Goal: Task Accomplishment & Management: Complete application form

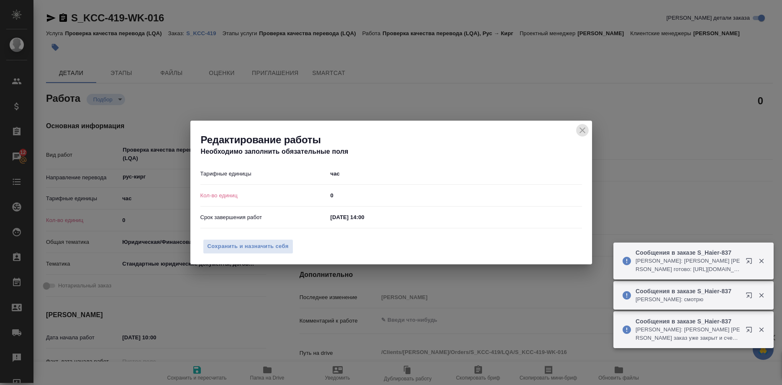
click at [582, 133] on icon "close" at bounding box center [583, 130] width 10 height 10
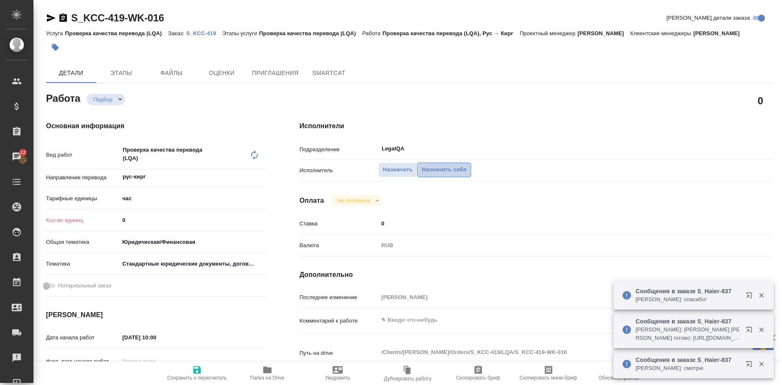
click at [458, 165] on span "Назначить себя" at bounding box center [444, 170] width 44 height 10
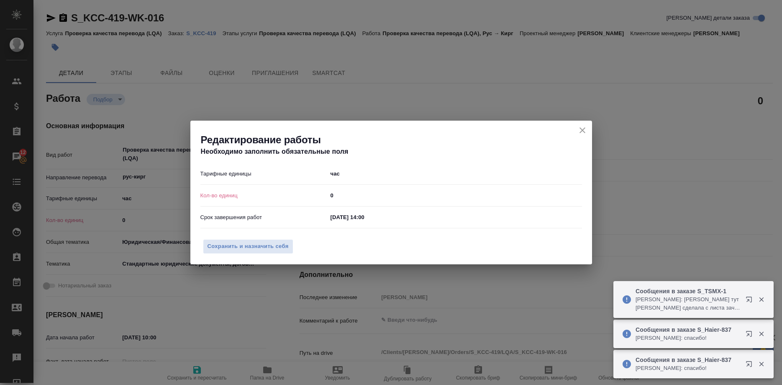
click at [575, 130] on div "Редактирование работы Необходимо заполнить обязательные поля" at bounding box center [391, 142] width 402 height 42
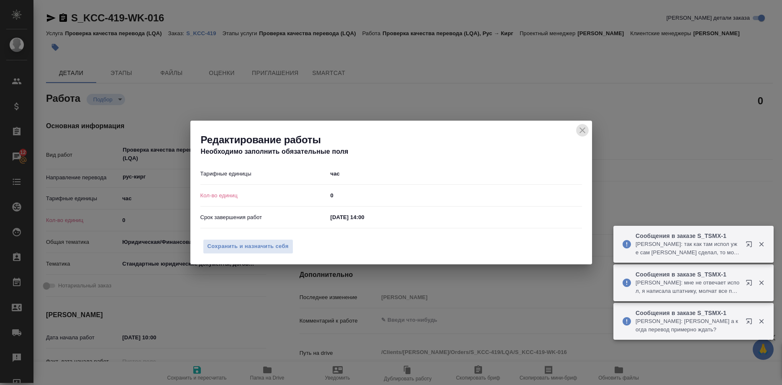
click at [577, 130] on button "close" at bounding box center [583, 130] width 13 height 13
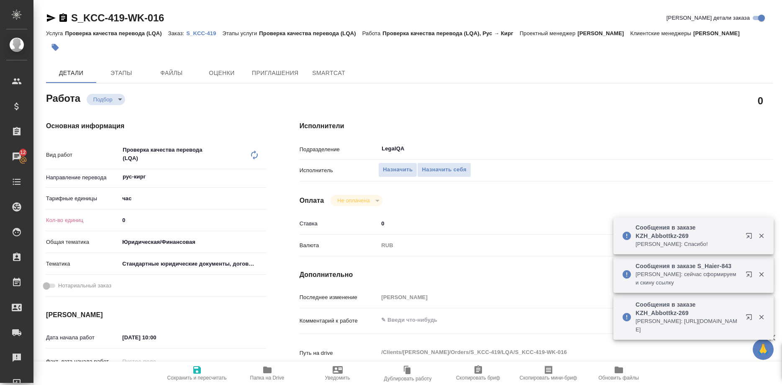
click at [198, 373] on icon "button" at bounding box center [197, 370] width 10 height 10
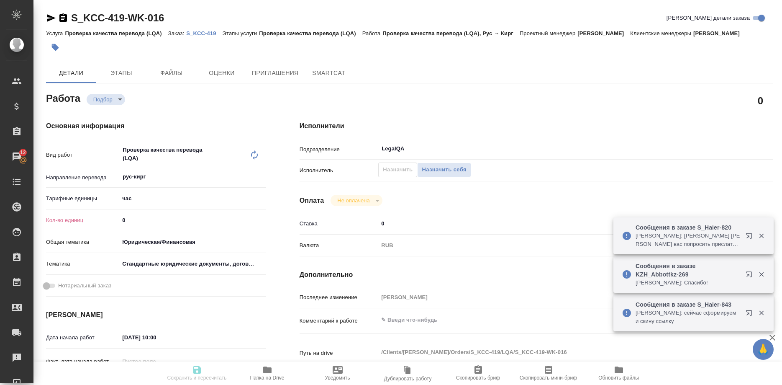
type input "recruiting"
type input "рус-кирг"
type input "5a8b1489cc6b4906c91bfd93"
type input "0"
type input "yr-fn"
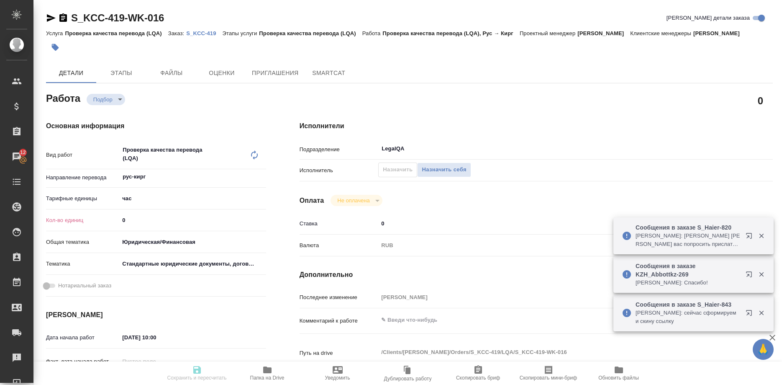
type input "5f647205b73bc97568ca66bf"
type input "[DATE] 10:00"
type input "[DATE] 14:00"
type input "[DATE] 17:00"
type input "LegalQA"
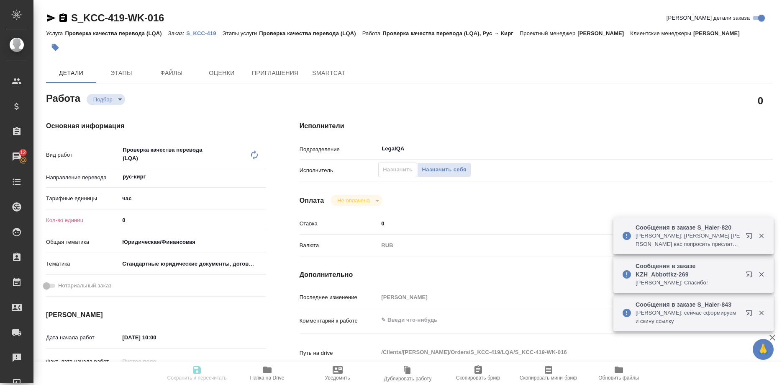
type input "notPayed"
type input "0"
type input "RUB"
type input "[PERSON_NAME]"
type input "S_KCC-419"
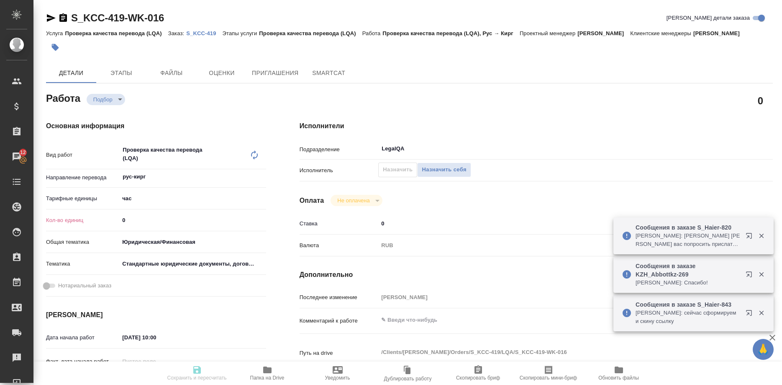
type input "!"
type input "Проверка качества перевода (LQA)"
type input "[PERSON_NAME]"
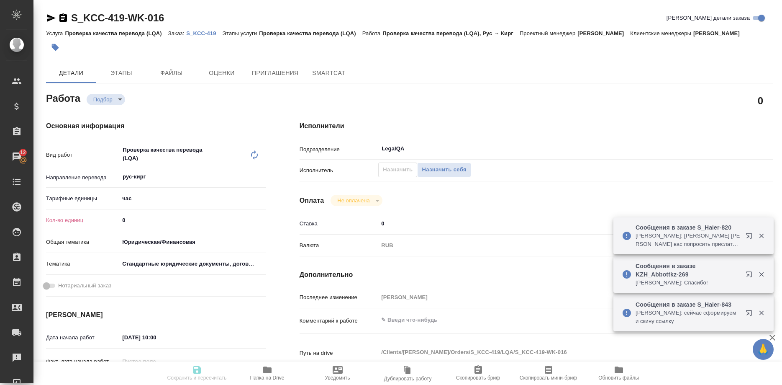
type input "/Clients/[PERSON_NAME]/Orders/S_KCC-419"
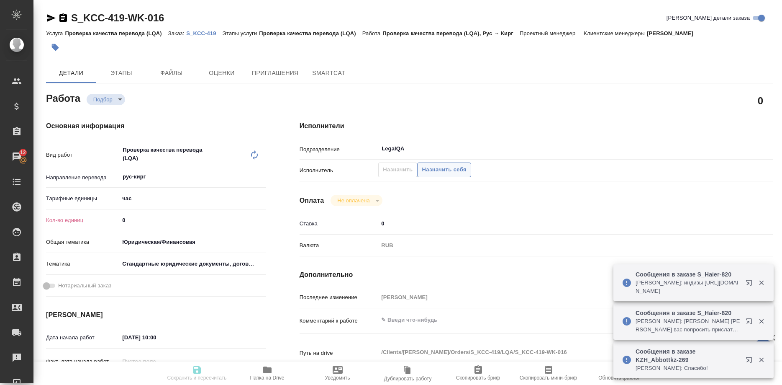
click at [432, 165] on span "Назначить себя" at bounding box center [444, 170] width 44 height 10
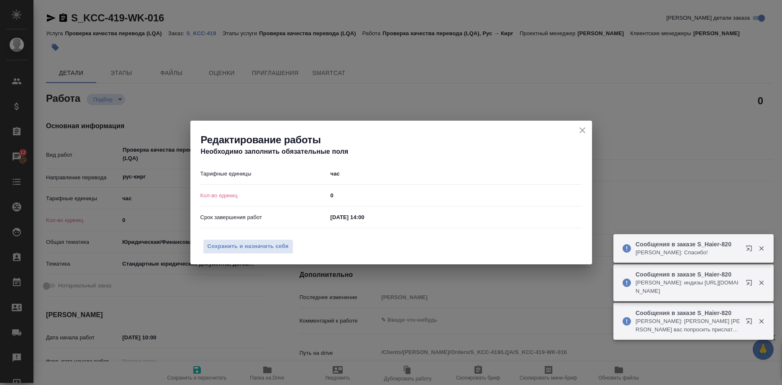
type input "recruiting"
type input "рус-кирг"
type input "5a8b1489cc6b4906c91bfd93"
type input "0"
type input "yr-fn"
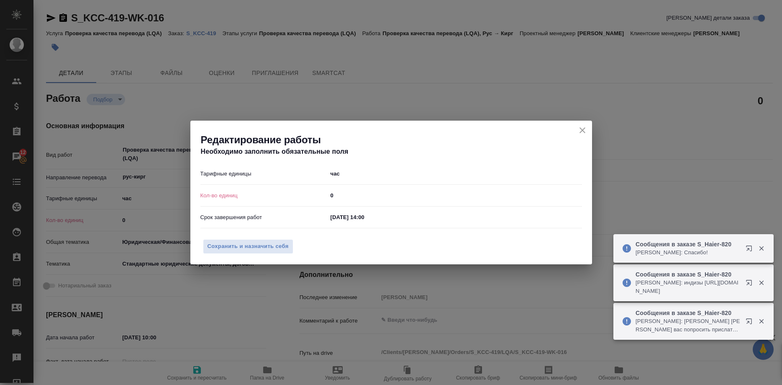
type input "5f647205b73bc97568ca66bf"
type input "[DATE] 10:00"
type input "[DATE] 14:00"
type input "[DATE] 17:00"
type input "LegalQA"
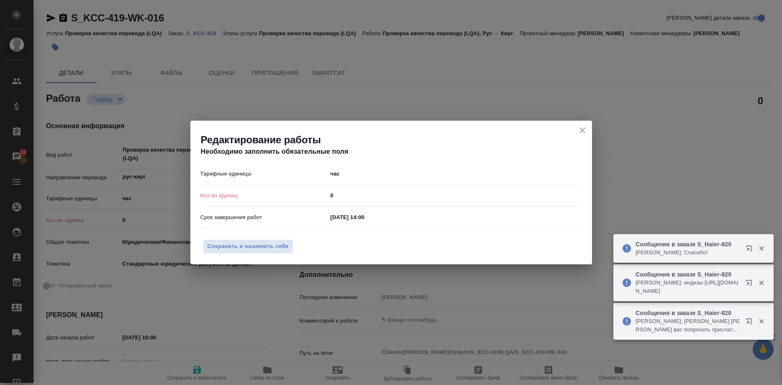
type input "notPayed"
type input "0"
type input "RUB"
type input "[PERSON_NAME]"
type input "S_KCC-419"
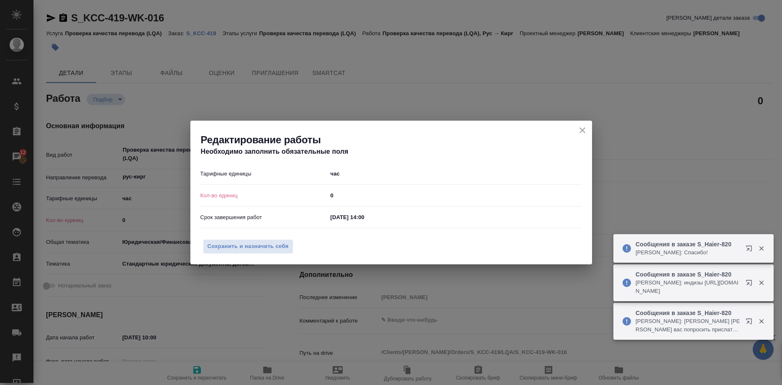
type input "!"
type input "Проверка качества перевода (LQA)"
type input "[PERSON_NAME]"
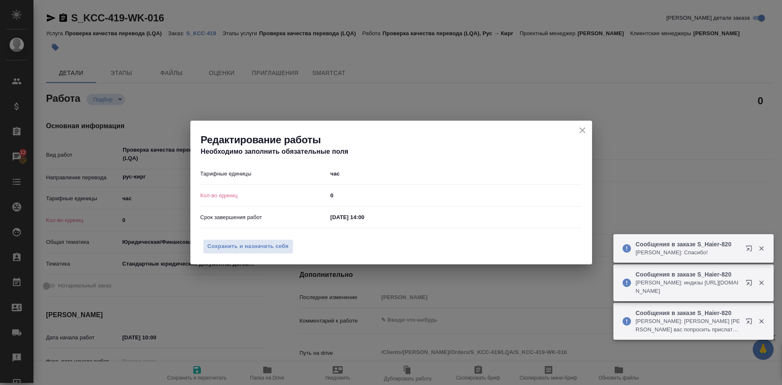
type input "/Clients/[PERSON_NAME]/Orders/S_KCC-419"
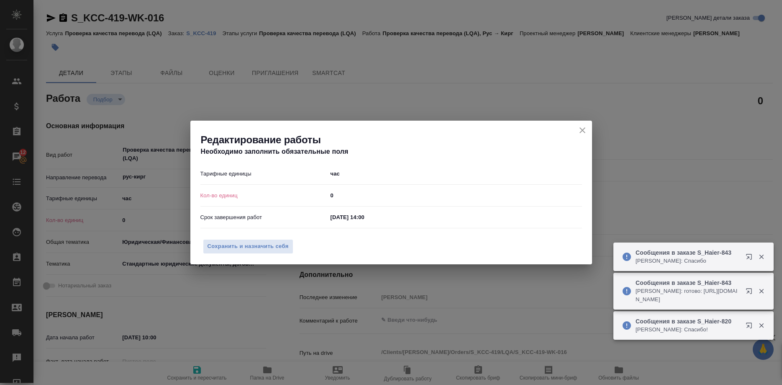
click at [578, 127] on icon "close" at bounding box center [583, 130] width 10 height 10
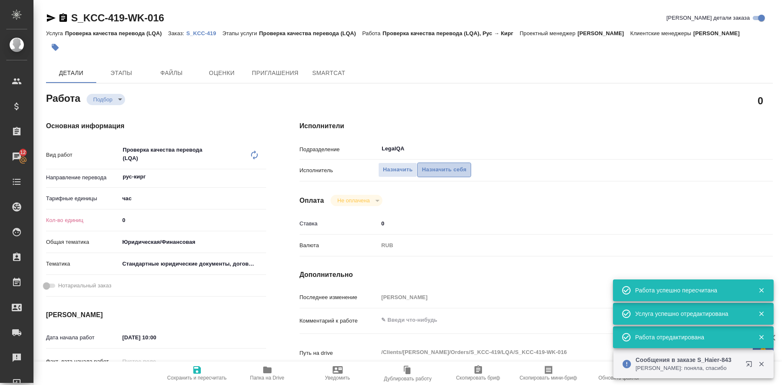
click at [423, 165] on span "Назначить себя" at bounding box center [444, 170] width 44 height 10
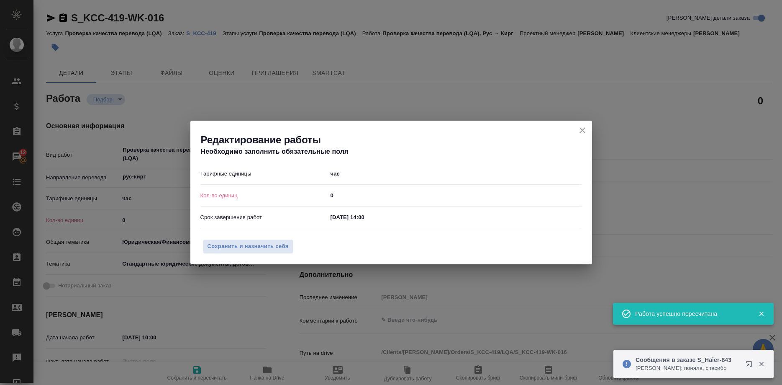
click at [576, 128] on div "Редактирование работы Необходимо заполнить обязательные поля" at bounding box center [391, 142] width 402 height 42
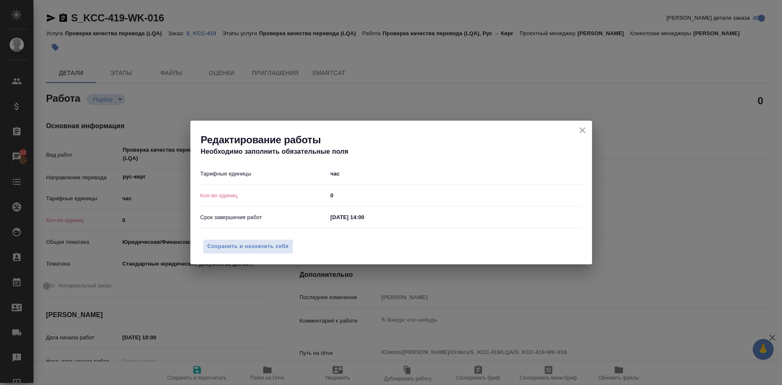
click at [570, 130] on div "Редактирование работы Необходимо заполнить обязательные поля" at bounding box center [391, 142] width 402 height 42
click at [573, 129] on div "Редактирование работы Необходимо заполнить обязательные поля" at bounding box center [391, 142] width 402 height 42
click at [578, 130] on icon "close" at bounding box center [583, 130] width 10 height 10
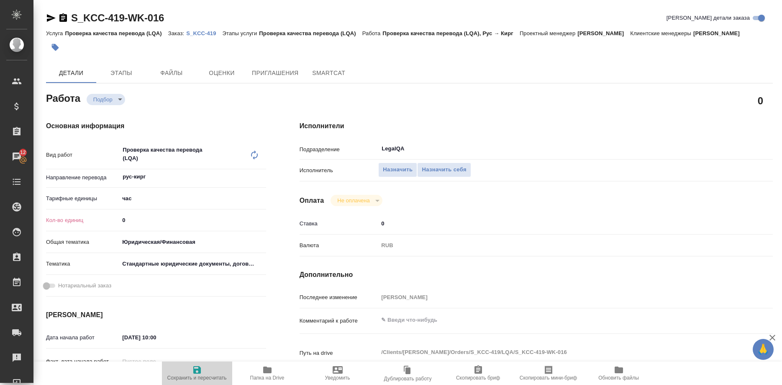
click at [196, 378] on span "Сохранить и пересчитать" at bounding box center [196, 378] width 59 height 6
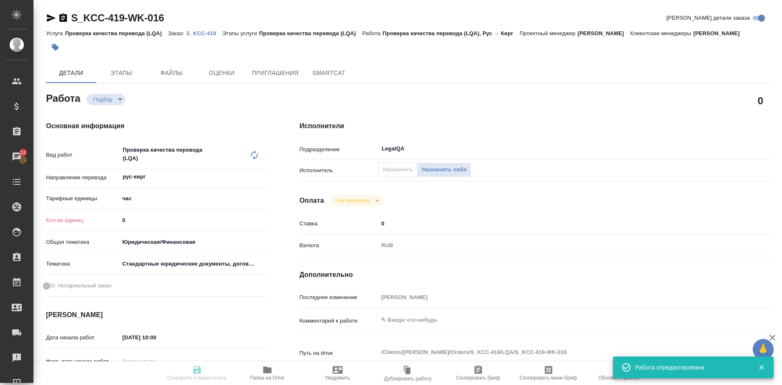
type input "recruiting"
type input "рус-кирг"
type input "5a8b1489cc6b4906c91bfd93"
type input "0"
type input "yr-fn"
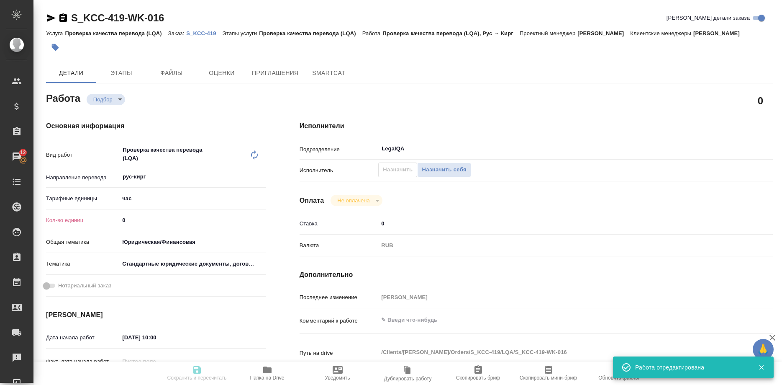
type input "5f647205b73bc97568ca66bf"
type input "[DATE] 10:00"
type input "[DATE] 14:00"
type input "[DATE] 17:00"
type input "LegalQA"
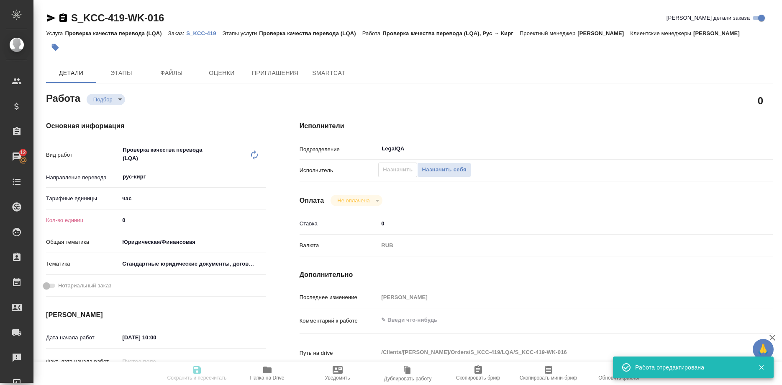
type input "notPayed"
type input "0"
type input "RUB"
type input "[PERSON_NAME]"
type input "S_KCC-419"
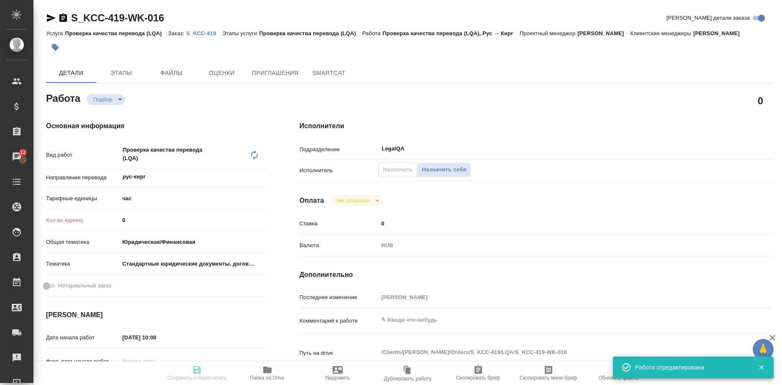
type input "!"
type input "Проверка качества перевода (LQA)"
type input "[PERSON_NAME]"
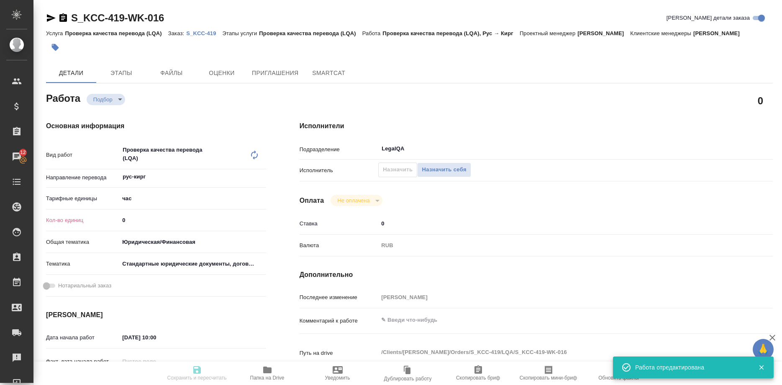
type input "/Clients/[PERSON_NAME]/Orders/S_KCC-419"
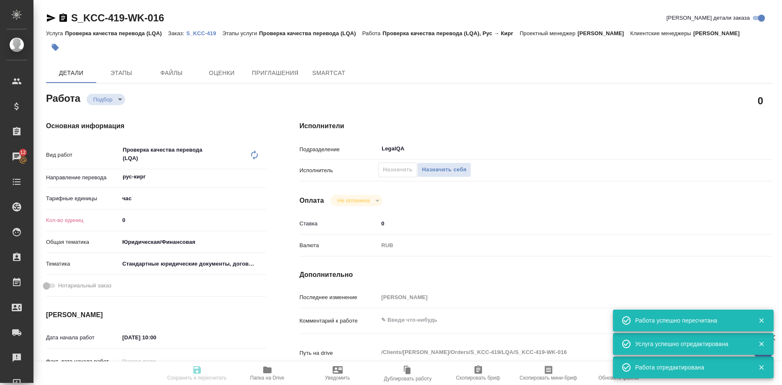
type input "recruiting"
type input "рус-кирг"
type input "5a8b1489cc6b4906c91bfd93"
type input "0"
type input "yr-fn"
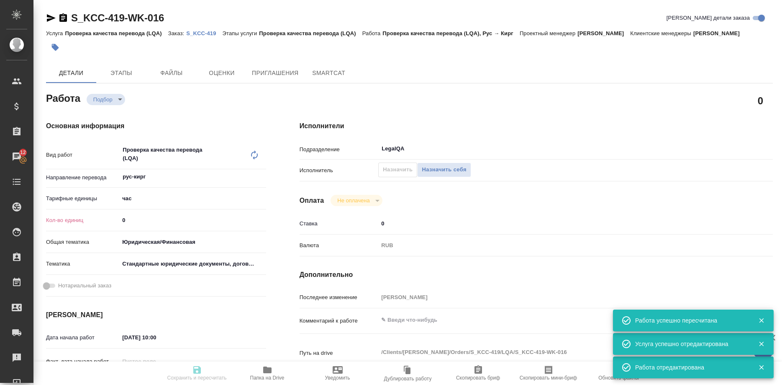
type input "5f647205b73bc97568ca66bf"
type input "[DATE] 10:00"
type input "[DATE] 14:00"
type input "[DATE] 17:00"
type input "LegalQA"
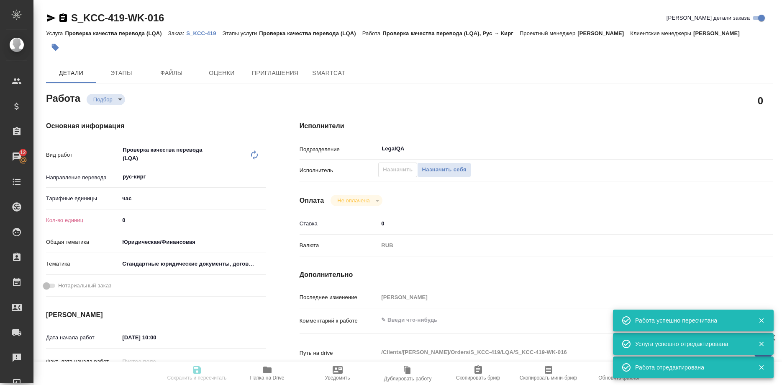
type input "notPayed"
type input "0"
type input "RUB"
type input "[PERSON_NAME]"
type input "S_KCC-419"
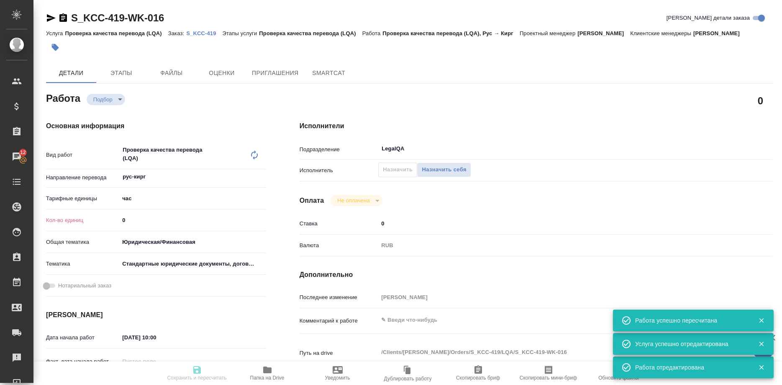
type input "!"
type input "Проверка качества перевода (LQA)"
type input "[PERSON_NAME]"
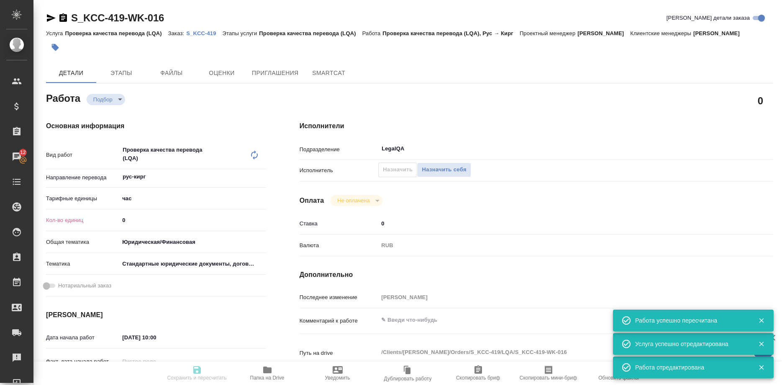
type input "/Clients/[PERSON_NAME]/Orders/S_KCC-419"
